Goal: Task Accomplishment & Management: Complete application form

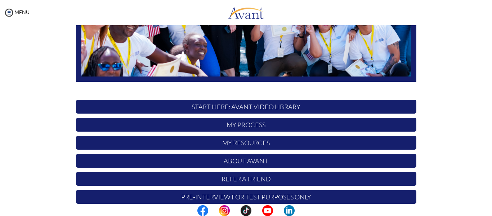
scroll to position [184, 0]
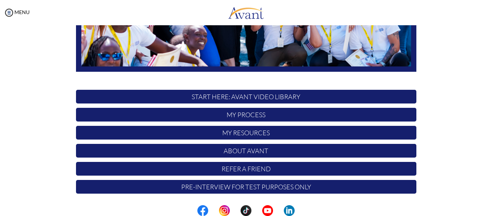
click at [248, 97] on p "START HERE: Avant Video Library" at bounding box center [246, 97] width 340 height 14
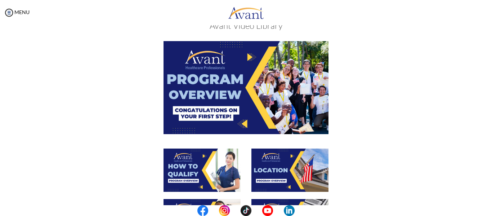
scroll to position [21, 0]
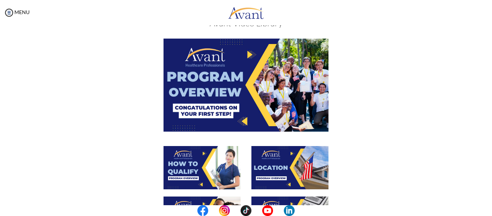
click at [249, 55] on img at bounding box center [245, 85] width 165 height 93
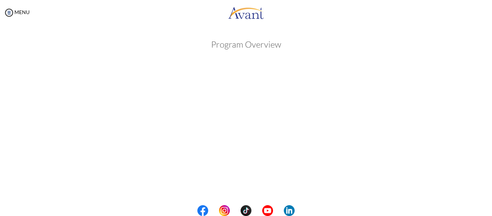
scroll to position [0, 0]
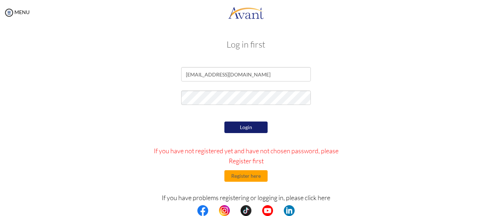
click at [247, 128] on button "Login" at bounding box center [245, 127] width 43 height 12
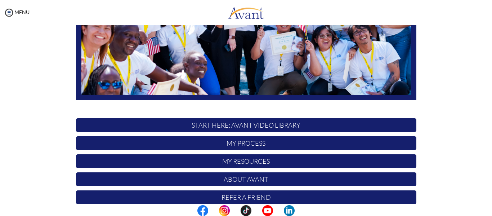
scroll to position [156, 0]
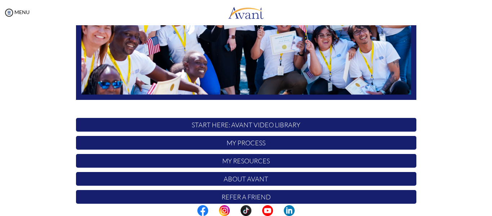
click at [247, 128] on p "START HERE: Avant Video Library" at bounding box center [246, 125] width 340 height 14
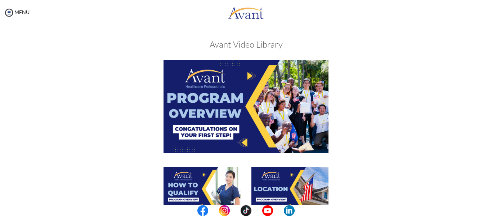
click at [245, 72] on img at bounding box center [245, 106] width 165 height 93
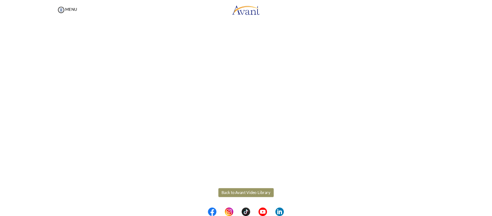
scroll to position [139, 0]
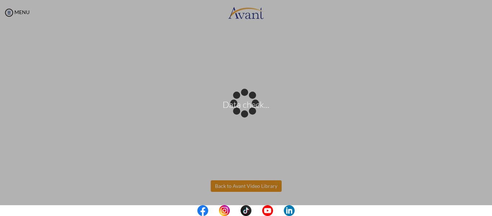
click at [239, 187] on body "Data check... Maintenance break. Please come back in 2 hours. MENU My Status Wh…" at bounding box center [246, 108] width 492 height 216
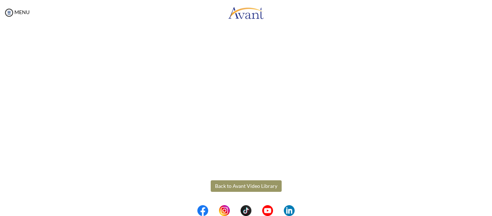
click at [249, 188] on body "Maintenance break. Please come back in 2 hours. MENU My Status What is the next…" at bounding box center [246, 108] width 492 height 216
click at [231, 187] on button "Back to Avant Video Library" at bounding box center [246, 186] width 71 height 12
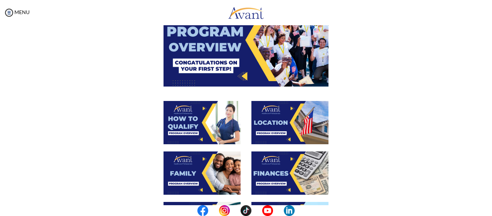
scroll to position [67, 0]
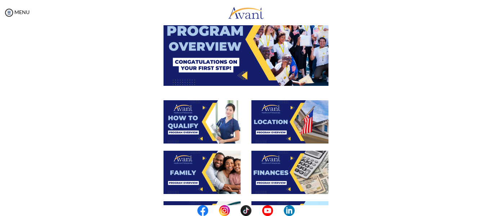
click at [208, 120] on img at bounding box center [201, 121] width 77 height 43
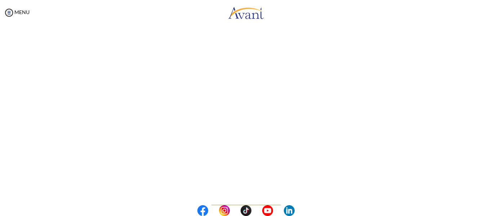
scroll to position [139, 0]
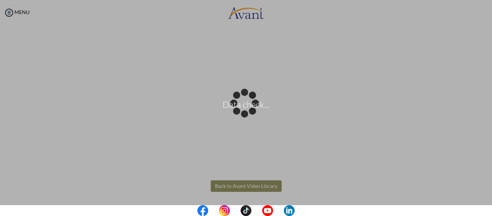
click at [249, 184] on body "Data check... Maintenance break. Please come back in 2 hours. MENU My Status Wh…" at bounding box center [246, 108] width 492 height 216
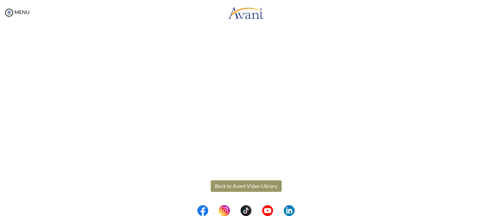
click at [249, 184] on button "Back to Avant Video Library" at bounding box center [246, 186] width 71 height 12
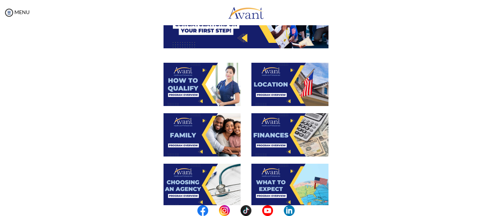
scroll to position [106, 0]
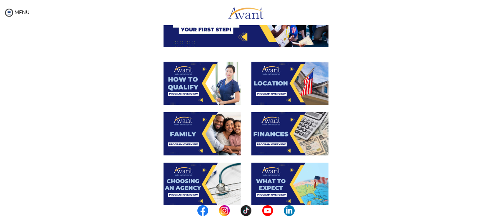
click at [286, 84] on img at bounding box center [289, 83] width 77 height 43
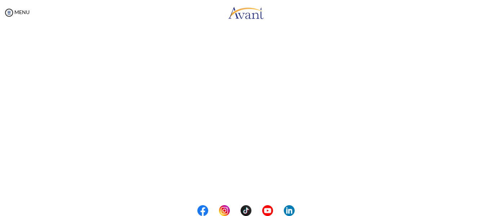
scroll to position [139, 0]
click at [257, 184] on body "Maintenance break. Please come back in 2 hours. MENU My Status What is the next…" at bounding box center [246, 108] width 492 height 216
click at [257, 184] on button "Back to Avant Video Library" at bounding box center [246, 186] width 71 height 12
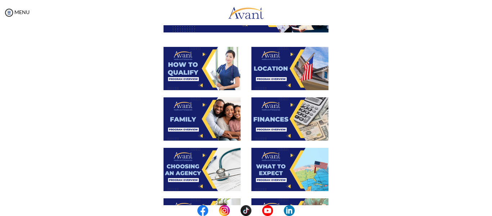
scroll to position [120, 0]
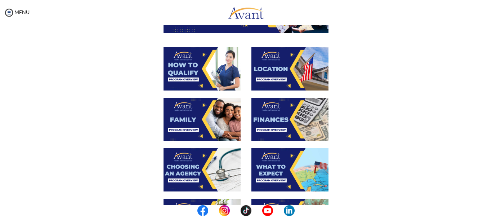
click at [200, 104] on img at bounding box center [201, 119] width 77 height 43
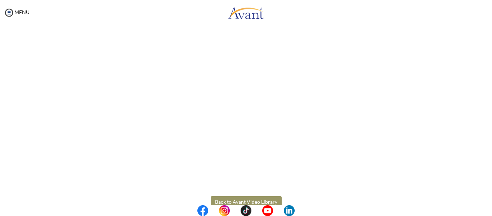
scroll to position [215, 0]
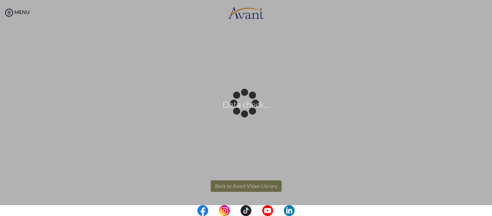
click at [245, 185] on body "Data check... Maintenance break. Please come back in 2 hours. MENU My Status Wh…" at bounding box center [246, 108] width 492 height 216
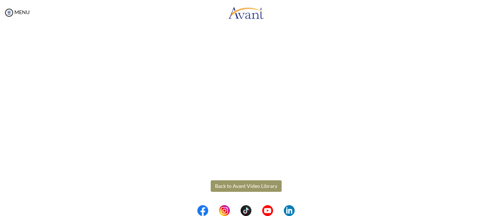
click at [239, 185] on button "Back to Avant Video Library" at bounding box center [246, 186] width 71 height 12
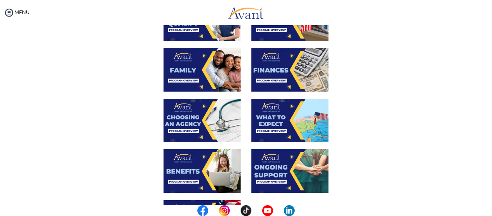
scroll to position [170, 0]
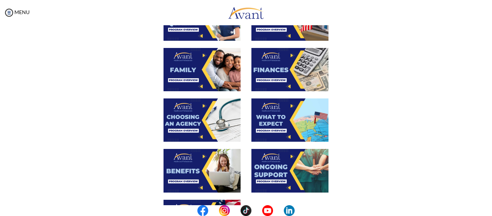
click at [286, 63] on img at bounding box center [289, 69] width 77 height 43
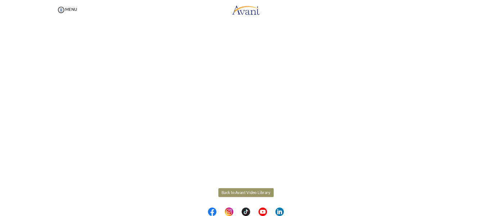
scroll to position [139, 0]
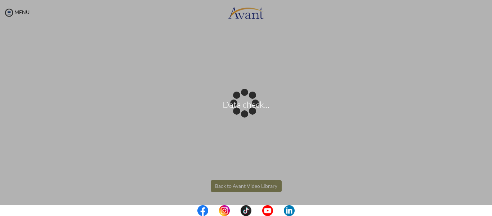
click at [250, 187] on body "Data check... Maintenance break. Please come back in 2 hours. MENU My Status Wh…" at bounding box center [246, 108] width 492 height 216
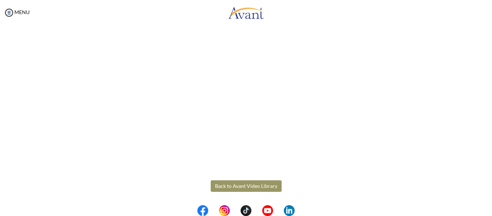
click at [254, 187] on button "Back to Avant Video Library" at bounding box center [246, 186] width 71 height 12
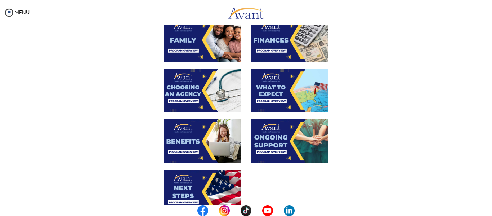
scroll to position [199, 0]
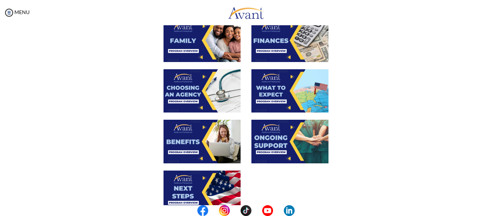
click at [203, 83] on img at bounding box center [201, 90] width 77 height 43
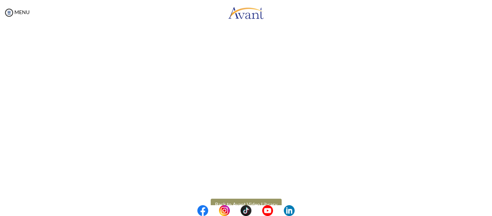
scroll to position [215, 0]
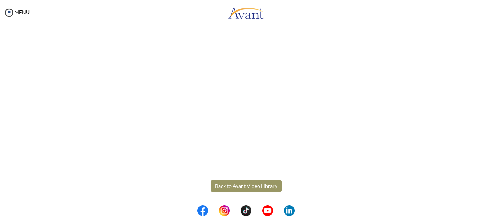
click at [264, 184] on body "Maintenance break. Please come back in 2 hours. MENU My Status What is the next…" at bounding box center [246, 108] width 492 height 216
click at [254, 183] on button "Back to Avant Video Library" at bounding box center [246, 186] width 71 height 12
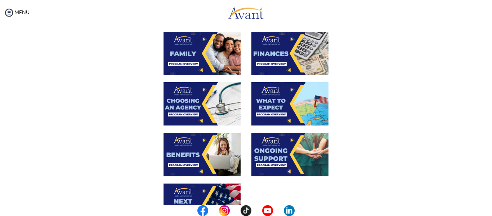
scroll to position [188, 0]
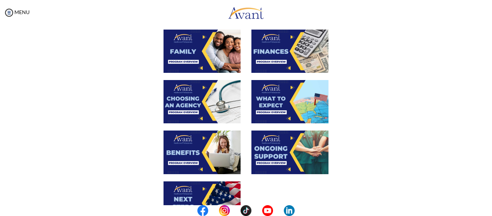
click at [286, 104] on img at bounding box center [289, 101] width 77 height 43
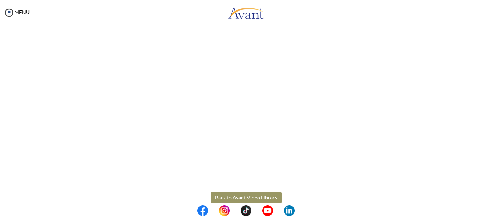
scroll to position [212, 0]
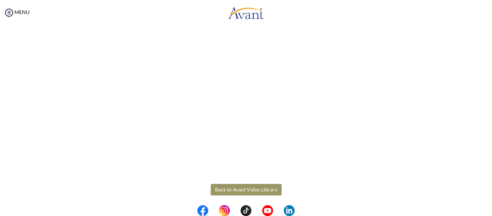
click at [231, 188] on body "Maintenance break. Please come back in 2 hours. MENU My Status What is the next…" at bounding box center [246, 108] width 492 height 216
click at [231, 188] on button "Back to Avant Video Library" at bounding box center [246, 190] width 71 height 12
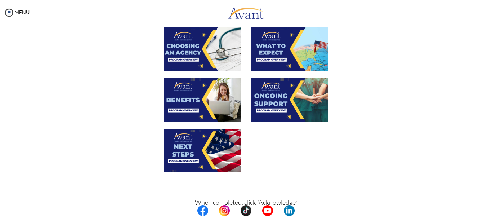
scroll to position [241, 0]
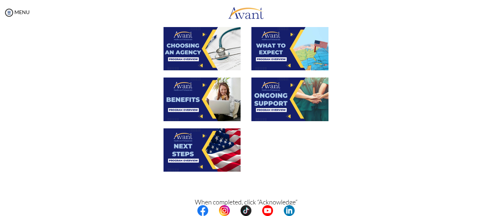
click at [200, 94] on img at bounding box center [201, 98] width 77 height 43
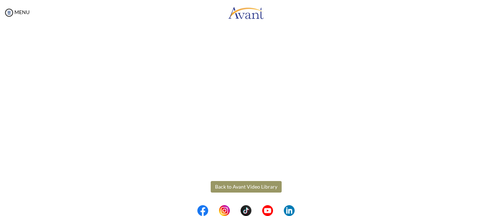
scroll to position [215, 0]
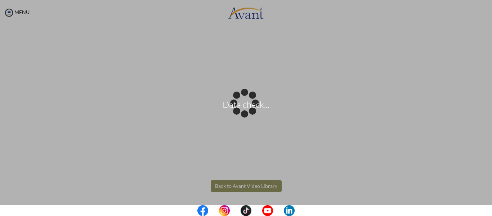
click at [243, 186] on body "Data check... Maintenance break. Please come back in 2 hours. MENU My Status Wh…" at bounding box center [246, 108] width 492 height 216
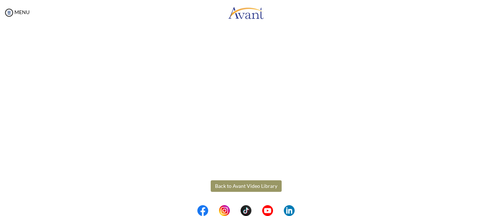
click at [243, 186] on button "Back to Avant Video Library" at bounding box center [246, 186] width 71 height 12
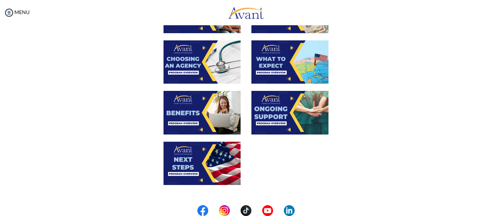
scroll to position [228, 0]
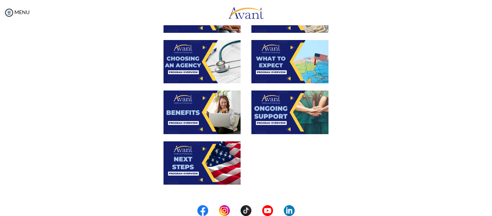
click at [290, 106] on img at bounding box center [289, 111] width 77 height 43
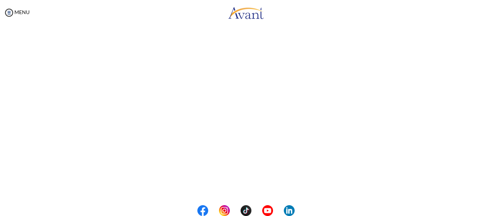
scroll to position [215, 0]
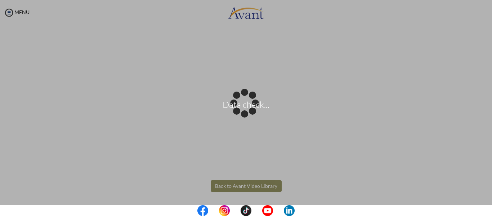
click at [265, 184] on body "Data check... Maintenance break. Please come back in 2 hours. MENU My Status Wh…" at bounding box center [246, 108] width 492 height 216
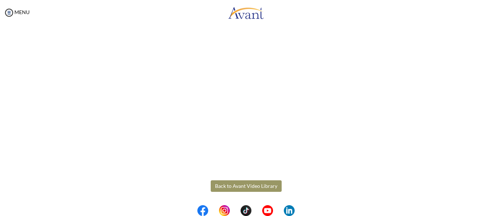
click at [262, 180] on button "Back to Avant Video Library" at bounding box center [246, 186] width 71 height 12
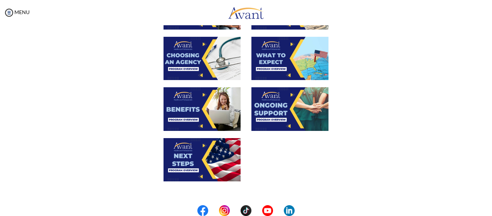
scroll to position [232, 0]
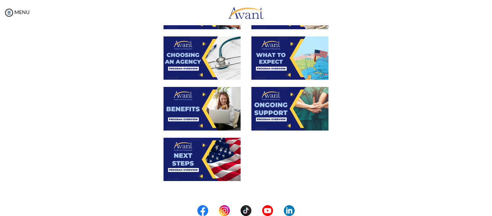
click at [288, 97] on img at bounding box center [289, 108] width 77 height 43
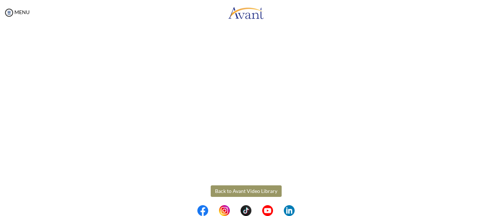
scroll to position [215, 0]
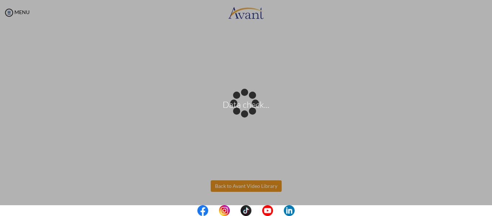
click at [250, 188] on body "Data check... Maintenance break. Please come back in 2 hours. MENU My Status Wh…" at bounding box center [246, 108] width 492 height 216
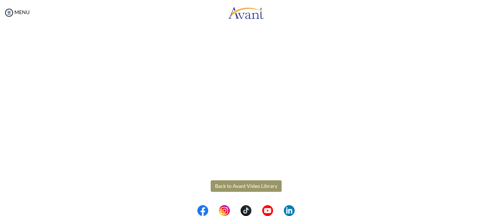
click at [246, 183] on button "Back to Avant Video Library" at bounding box center [246, 186] width 71 height 12
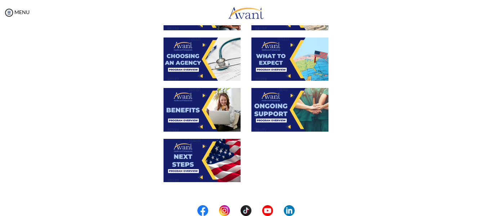
scroll to position [279, 0]
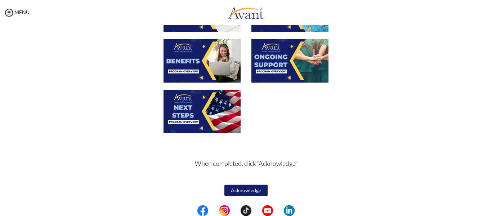
click at [190, 113] on img at bounding box center [201, 111] width 77 height 43
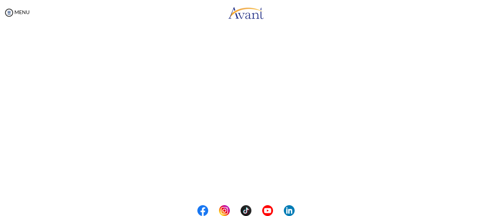
scroll to position [215, 0]
click at [257, 185] on body "Maintenance break. Please come back in 2 hours. MENU My Status What is the next…" at bounding box center [246, 108] width 492 height 216
click at [248, 183] on button "Back to Avant Video Library" at bounding box center [246, 186] width 71 height 12
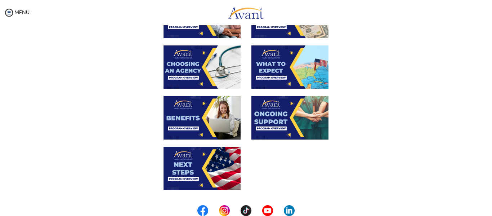
scroll to position [279, 0]
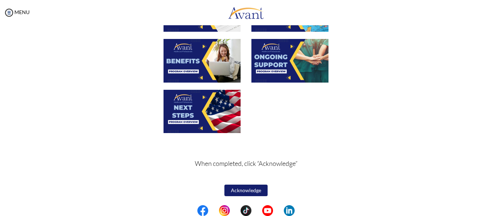
click at [244, 189] on button "Acknowledge" at bounding box center [245, 190] width 43 height 12
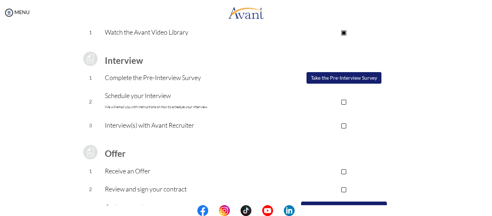
scroll to position [76, 0]
click at [355, 77] on button "Take the Pre-Interview Survey" at bounding box center [343, 78] width 75 height 12
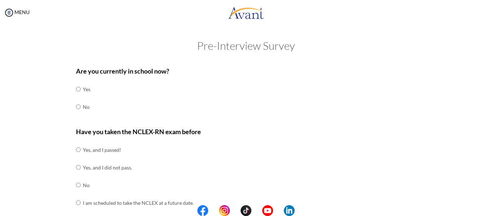
click at [81, 106] on td at bounding box center [82, 107] width 2 height 18
click at [76, 107] on input "radio" at bounding box center [78, 106] width 5 height 14
radio input "true"
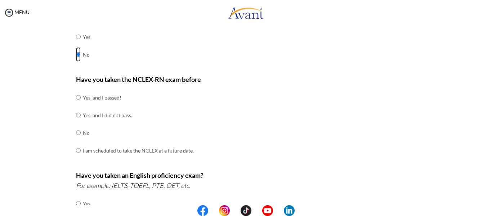
scroll to position [54, 0]
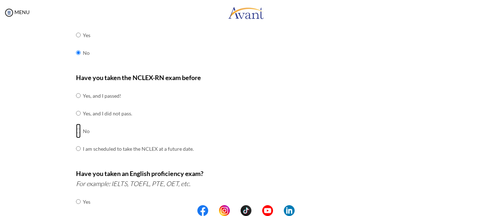
click at [76, 130] on input "radio" at bounding box center [78, 131] width 5 height 14
radio input "true"
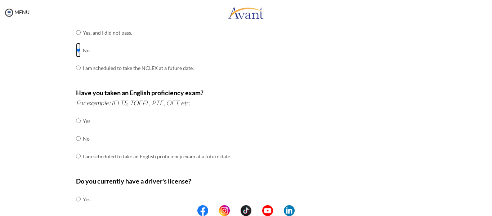
scroll to position [135, 0]
click at [76, 138] on input "radio" at bounding box center [78, 138] width 5 height 14
radio input "true"
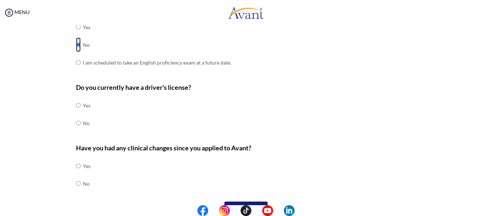
scroll to position [233, 0]
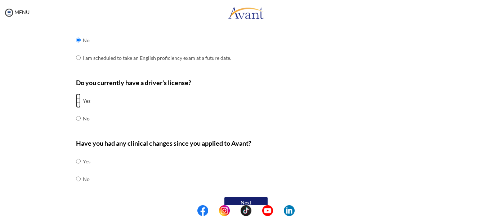
click at [76, 102] on input "radio" at bounding box center [78, 100] width 5 height 14
radio input "true"
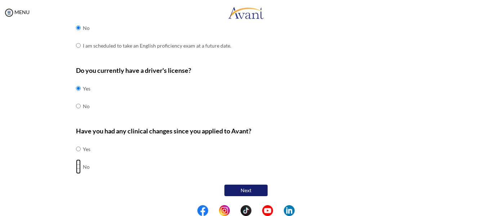
click at [76, 166] on input "radio" at bounding box center [78, 166] width 5 height 14
radio input "true"
click at [238, 192] on button "Next" at bounding box center [245, 190] width 43 height 12
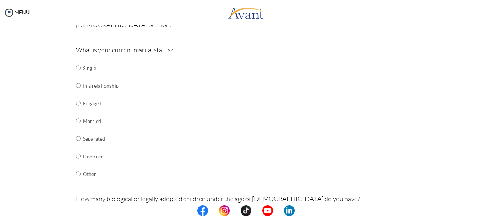
scroll to position [73, 0]
click at [76, 66] on input "radio" at bounding box center [78, 68] width 5 height 14
radio input "true"
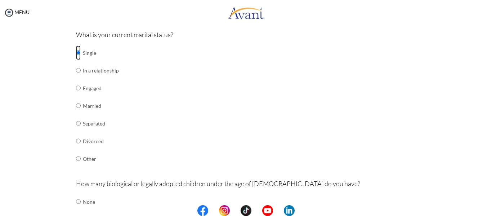
scroll to position [88, 0]
click at [76, 71] on input "radio" at bounding box center [78, 70] width 5 height 14
radio input "true"
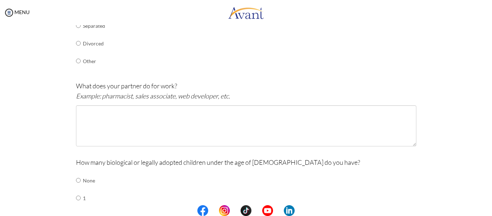
scroll to position [186, 0]
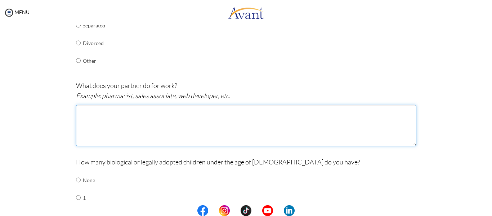
click at [89, 113] on textarea at bounding box center [246, 125] width 340 height 41
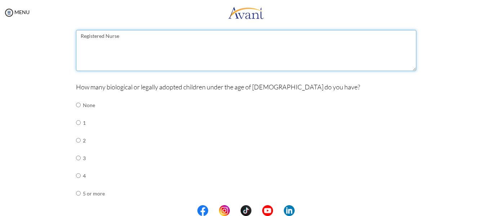
scroll to position [261, 0]
type textarea "Registered Nurse"
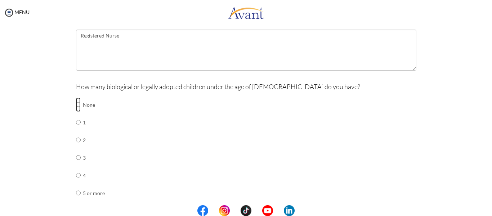
click at [76, 105] on input "radio" at bounding box center [78, 104] width 5 height 14
radio input "true"
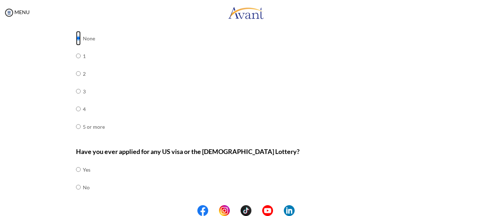
scroll to position [348, 0]
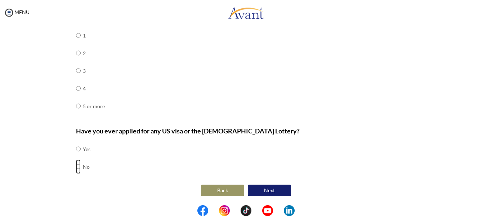
click at [76, 166] on input "radio" at bounding box center [78, 166] width 5 height 14
radio input "true"
click at [261, 188] on button "Next" at bounding box center [269, 190] width 43 height 12
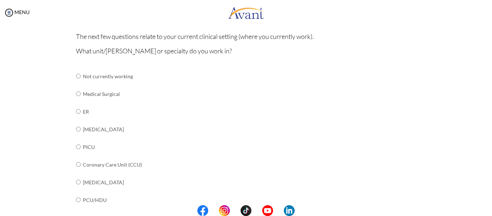
scroll to position [62, 0]
click at [76, 93] on input "radio" at bounding box center [78, 93] width 5 height 14
radio input "true"
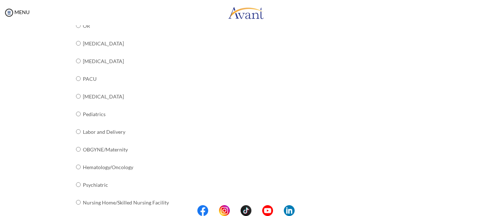
scroll to position [307, 0]
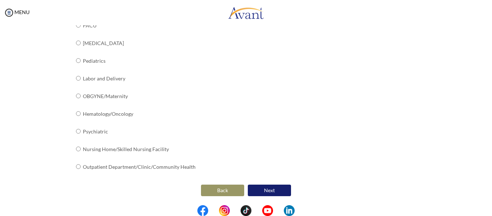
click at [258, 190] on button "Next" at bounding box center [269, 190] width 43 height 12
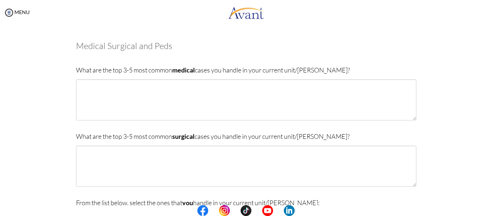
scroll to position [0, 0]
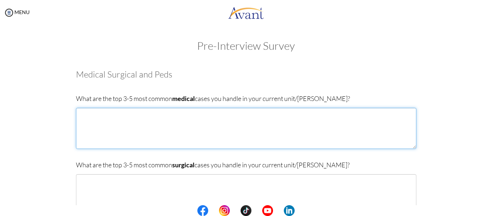
click at [116, 124] on textarea at bounding box center [246, 128] width 340 height 41
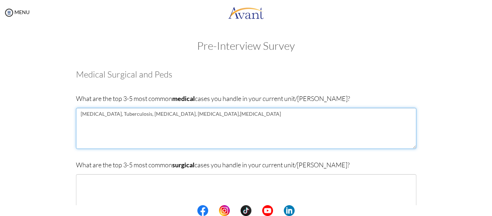
type textarea "[MEDICAL_DATA], Tuberculosis, [MEDICAL_DATA], [MEDICAL_DATA],[MEDICAL_DATA]"
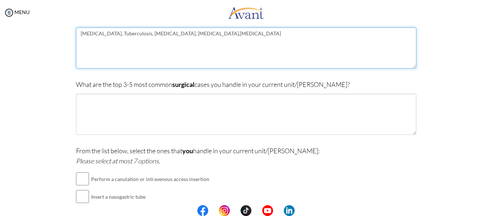
scroll to position [81, 0]
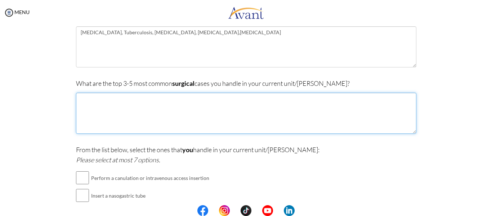
click at [125, 104] on textarea at bounding box center [246, 113] width 340 height 41
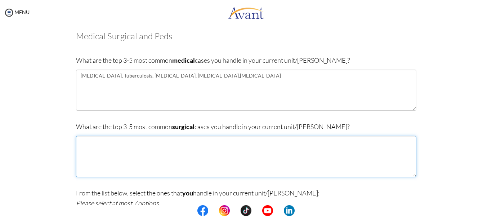
scroll to position [38, 0]
click at [106, 146] on textarea at bounding box center [246, 156] width 340 height 41
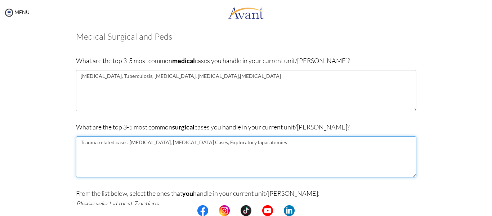
drag, startPoint x: 259, startPoint y: 141, endPoint x: 192, endPoint y: 141, distance: 67.0
click at [192, 141] on textarea "Trauma related cases, [MEDICAL_DATA], [MEDICAL_DATA] Cases, Exploratory laparat…" at bounding box center [246, 156] width 340 height 41
click at [269, 157] on textarea "Trauma related cases, [MEDICAL_DATA], [MEDICAL_DATA] Cases, Exploratory laparat…" at bounding box center [246, 156] width 340 height 41
drag, startPoint x: 189, startPoint y: 144, endPoint x: 157, endPoint y: 142, distance: 31.7
click at [157, 142] on textarea "Trauma related cases, [MEDICAL_DATA], [MEDICAL_DATA] Cases, Exploratory laparat…" at bounding box center [246, 156] width 340 height 41
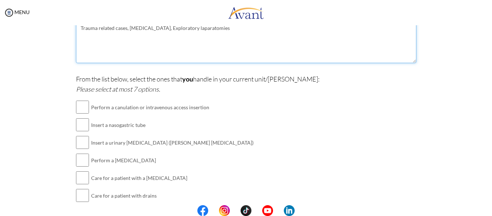
scroll to position [153, 0]
type textarea "Trauma related cases, [MEDICAL_DATA], Exploratory laparatomies"
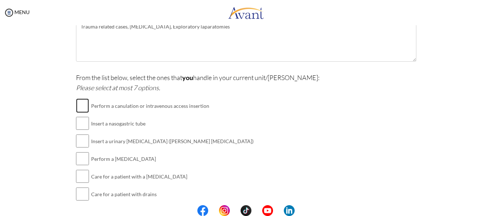
click at [81, 103] on input "checkbox" at bounding box center [82, 105] width 13 height 14
checkbox input "true"
click at [83, 124] on input "checkbox" at bounding box center [82, 123] width 13 height 14
checkbox input "true"
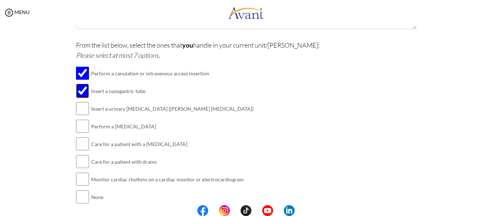
scroll to position [186, 0]
click at [77, 108] on input "checkbox" at bounding box center [82, 108] width 13 height 14
checkbox input "true"
click at [79, 126] on input "checkbox" at bounding box center [82, 125] width 13 height 14
checkbox input "true"
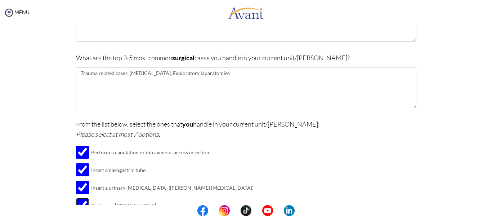
scroll to position [107, 0]
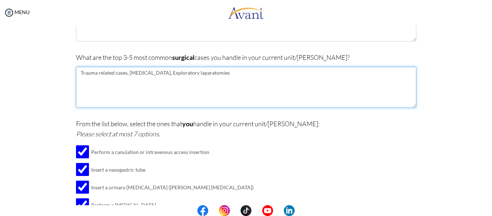
drag, startPoint x: 215, startPoint y: 74, endPoint x: 158, endPoint y: 73, distance: 57.3
click at [158, 73] on textarea "Trauma related cases, [MEDICAL_DATA], Exploratory laparatomies" at bounding box center [246, 87] width 340 height 41
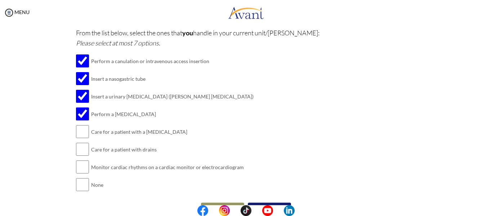
scroll to position [199, 0]
type textarea "Trauma related cases, [MEDICAL_DATA], Hernias"
click at [80, 130] on input "checkbox" at bounding box center [82, 131] width 13 height 14
checkbox input "true"
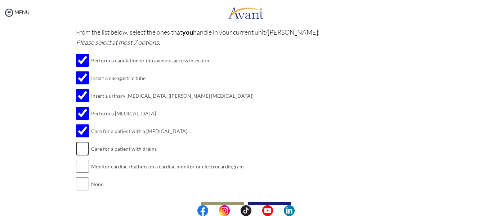
click at [84, 148] on input "checkbox" at bounding box center [82, 148] width 13 height 14
checkbox input "true"
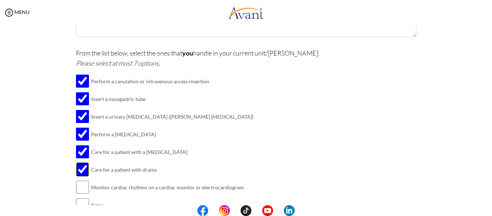
scroll to position [216, 0]
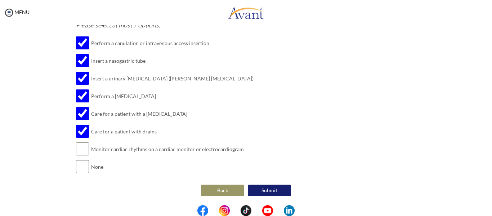
click at [270, 187] on button "Submit" at bounding box center [269, 190] width 43 height 12
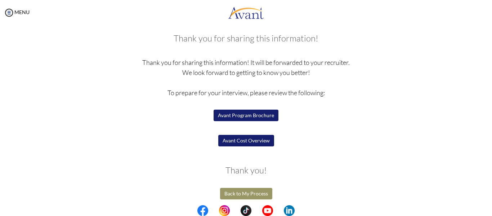
scroll to position [39, 0]
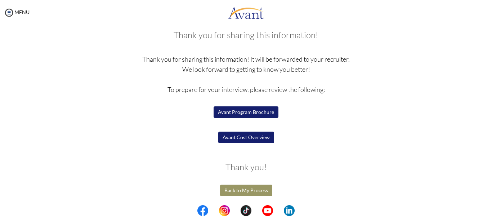
click at [250, 113] on button "Avant Program Brochure" at bounding box center [246, 112] width 65 height 12
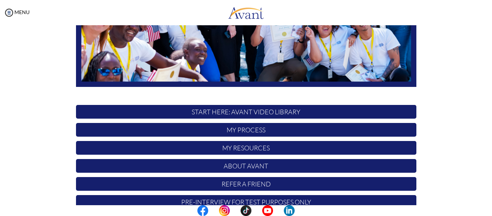
scroll to position [184, 0]
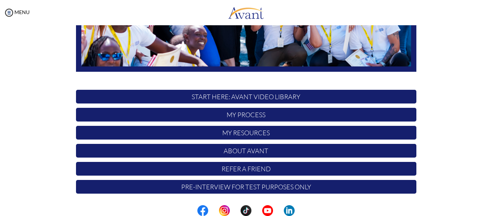
click at [247, 118] on p "My Process" at bounding box center [246, 115] width 340 height 14
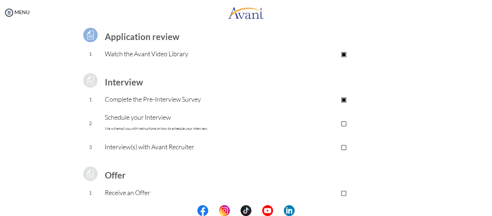
scroll to position [57, 0]
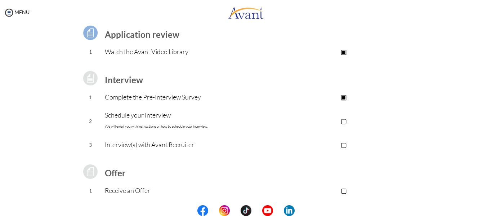
click at [343, 121] on p "▢" at bounding box center [344, 121] width 144 height 10
click at [343, 121] on p "▣" at bounding box center [344, 121] width 144 height 10
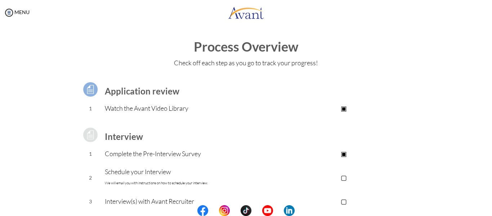
scroll to position [112, 0]
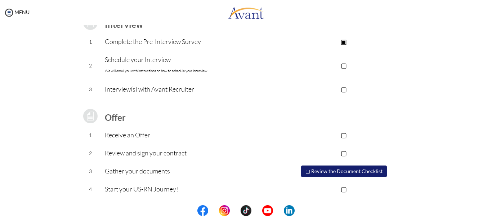
click at [344, 64] on p "▢" at bounding box center [344, 65] width 144 height 10
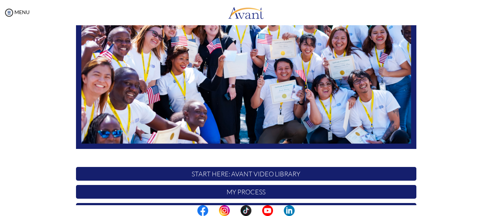
scroll to position [184, 0]
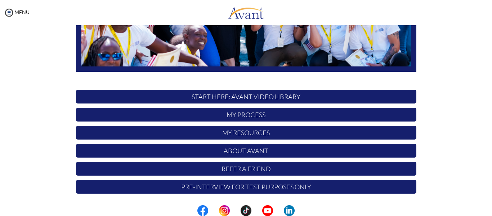
click at [247, 117] on p "My Process" at bounding box center [246, 115] width 340 height 14
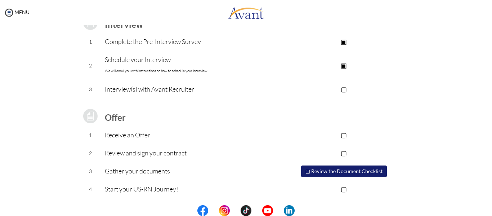
scroll to position [0, 0]
